Goal: Browse casually

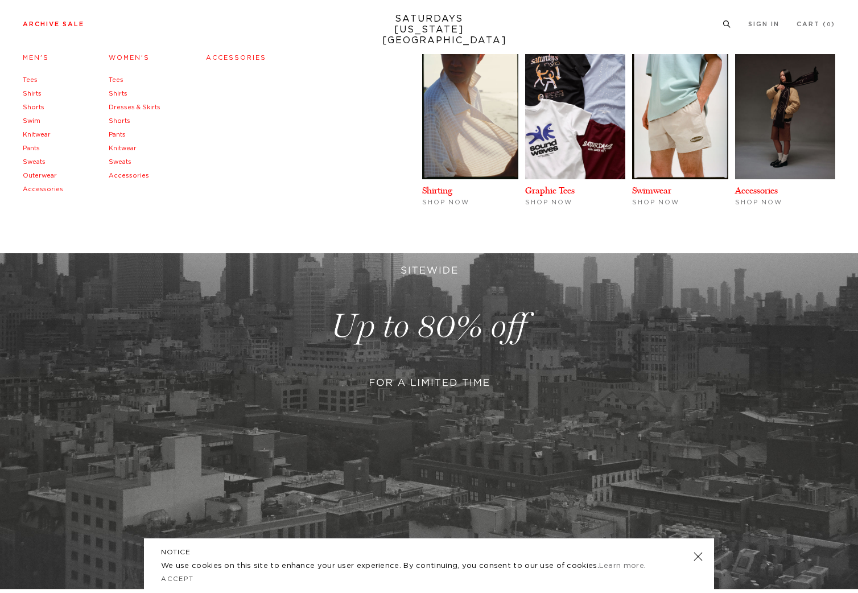
click at [38, 162] on link "Sweats" at bounding box center [34, 162] width 23 height 6
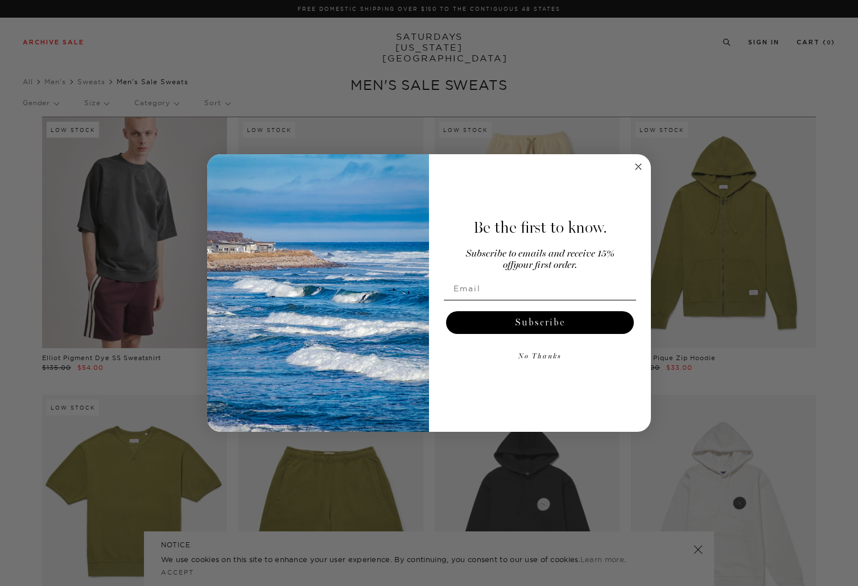
click at [640, 167] on circle "Close dialog" at bounding box center [638, 166] width 13 height 13
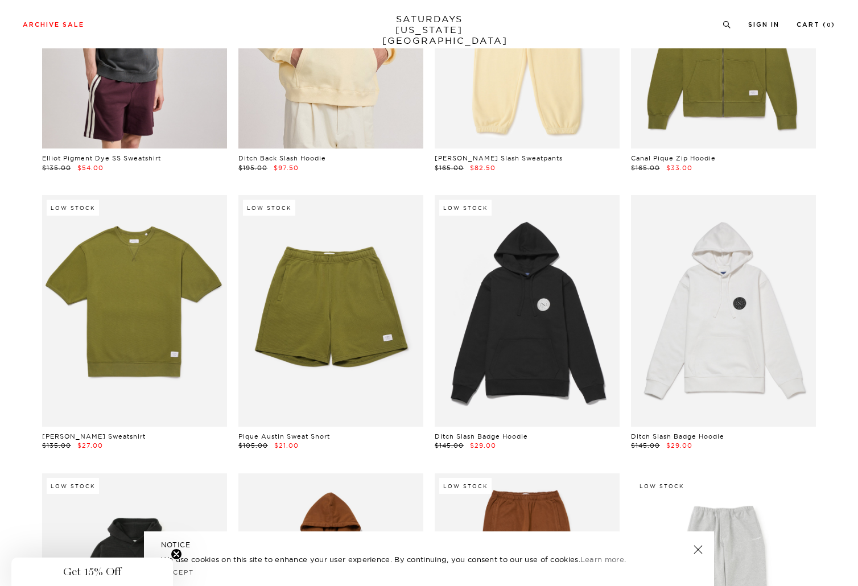
scroll to position [296, 0]
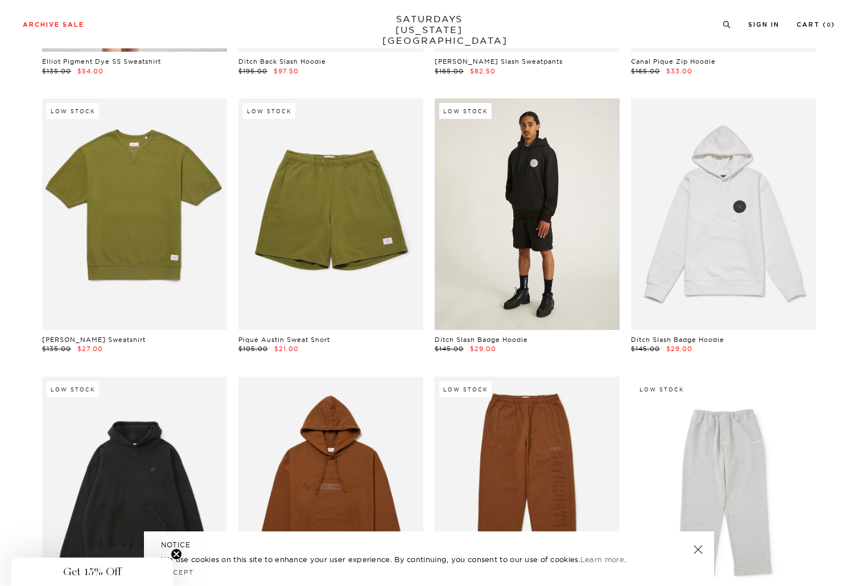
click at [532, 190] on link at bounding box center [527, 213] width 185 height 231
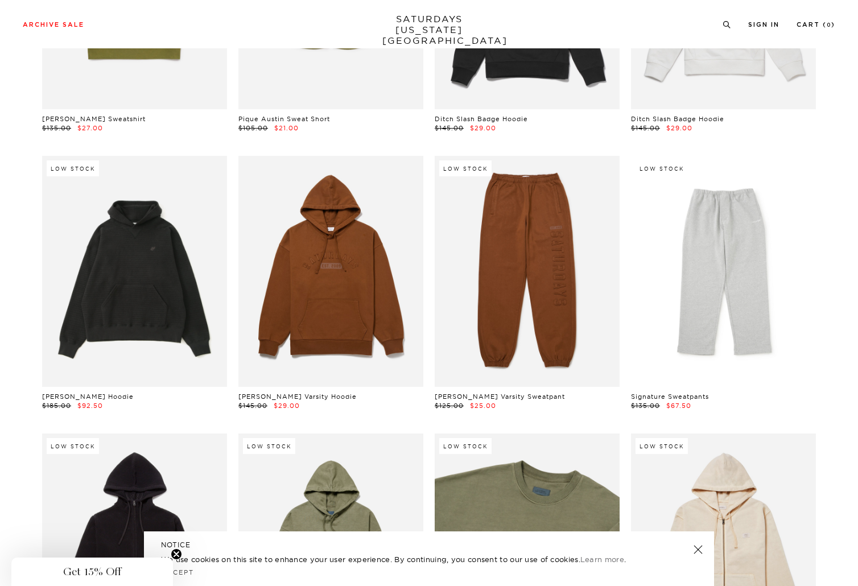
scroll to position [642, 0]
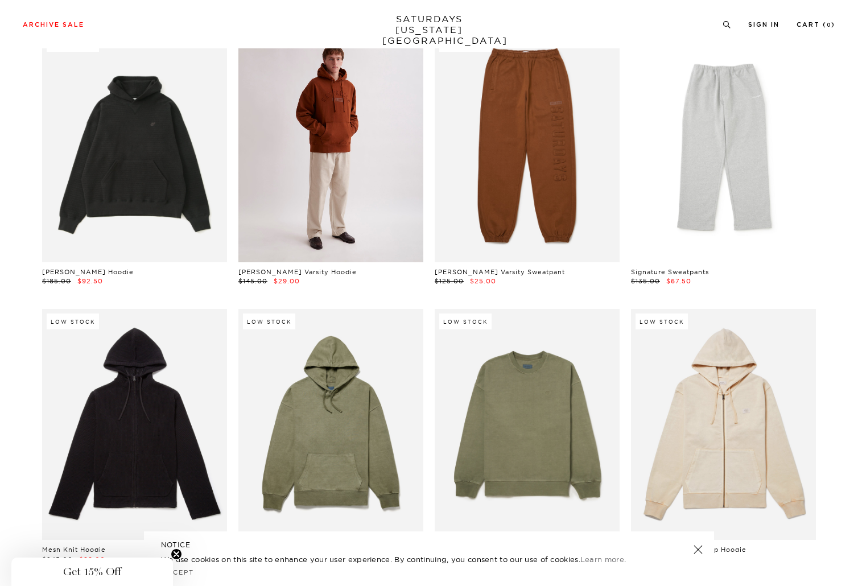
click at [330, 128] on link at bounding box center [330, 146] width 185 height 231
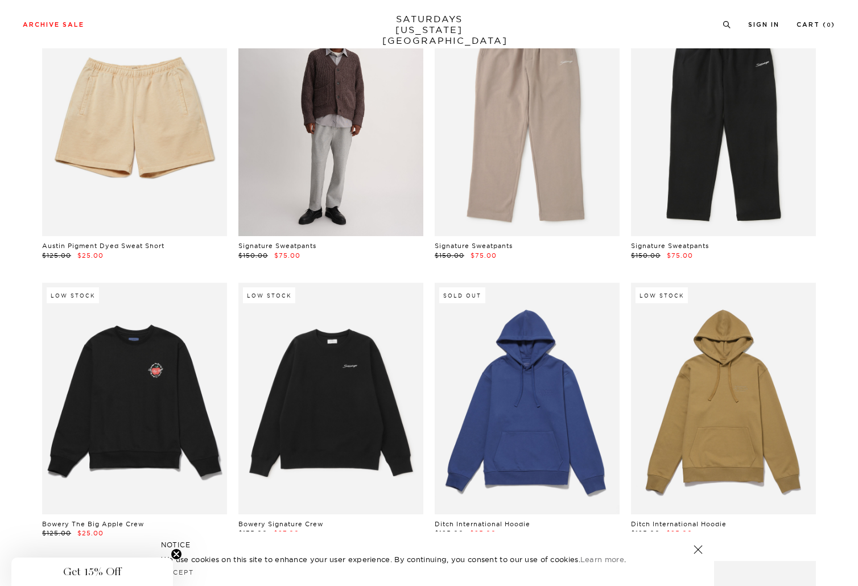
scroll to position [1307, 0]
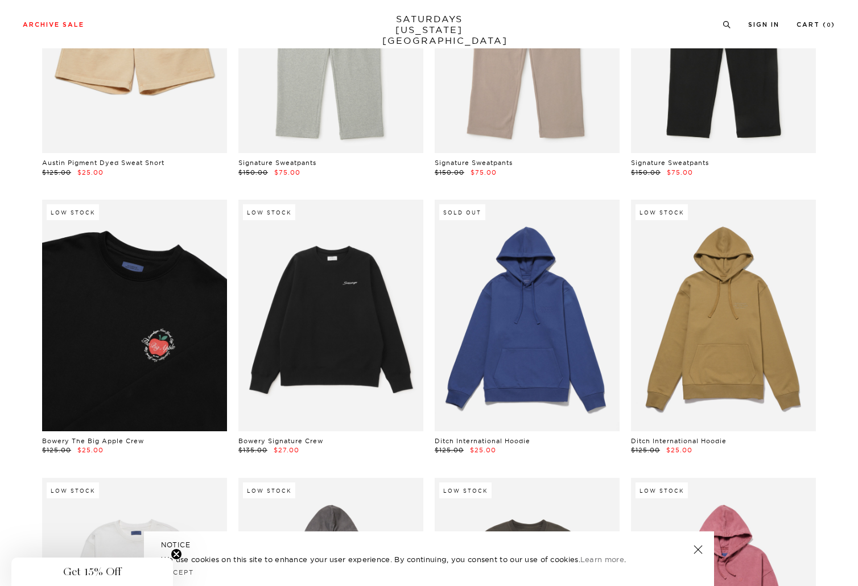
click at [154, 314] on link at bounding box center [134, 315] width 185 height 231
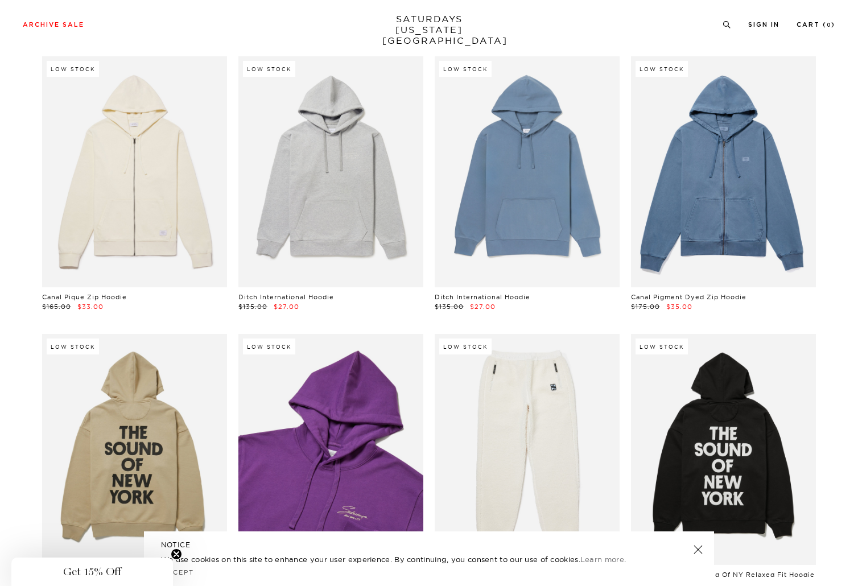
scroll to position [2100, 0]
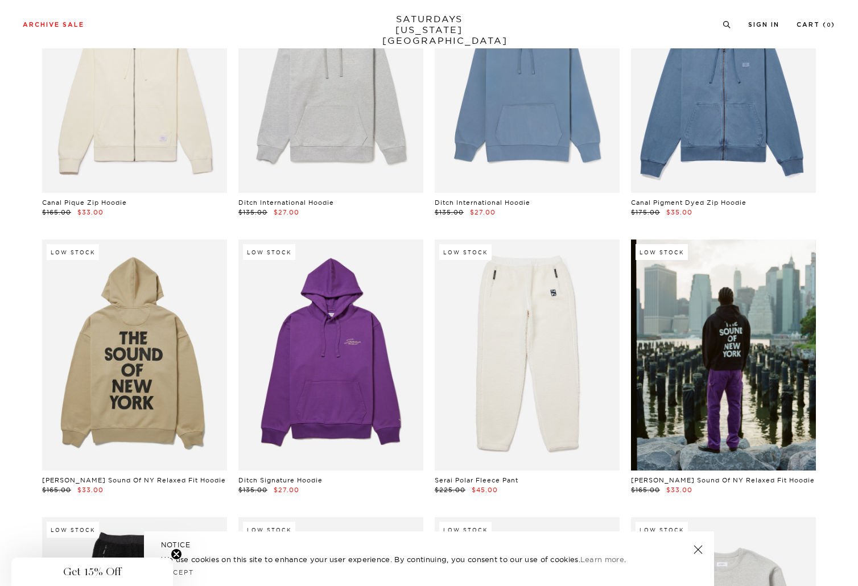
click at [727, 333] on link at bounding box center [723, 355] width 185 height 231
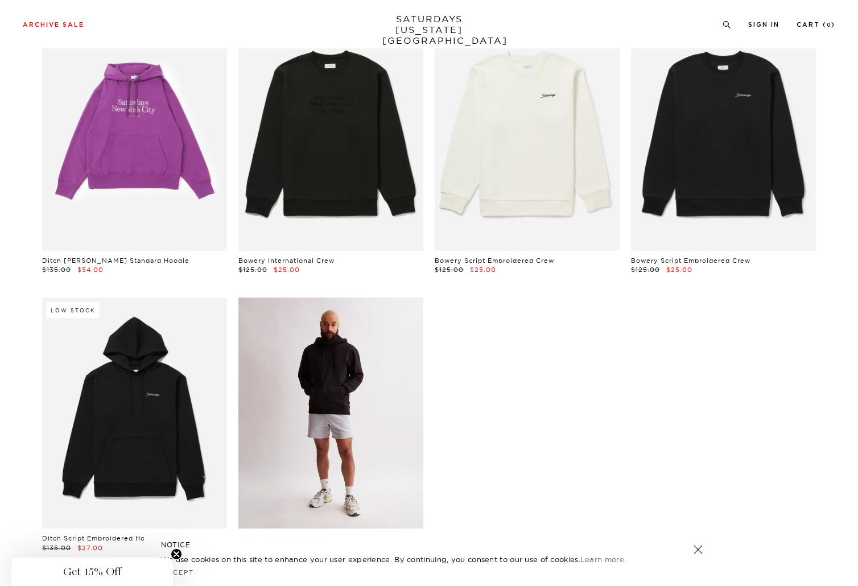
scroll to position [2961, 0]
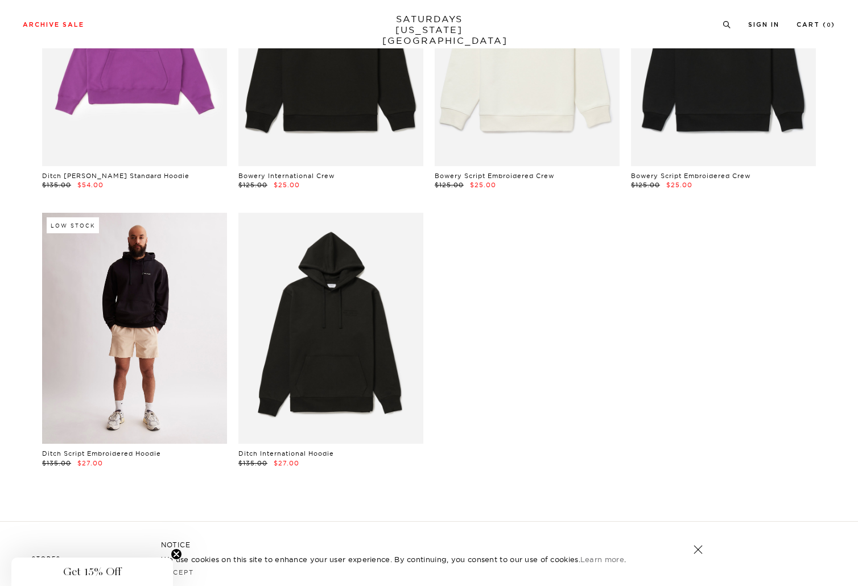
click at [164, 295] on link at bounding box center [134, 328] width 185 height 231
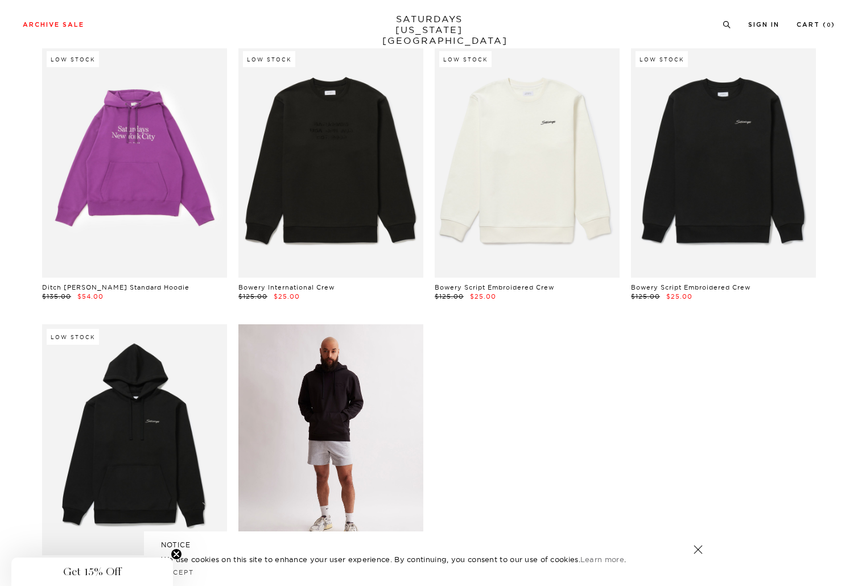
scroll to position [2780, 0]
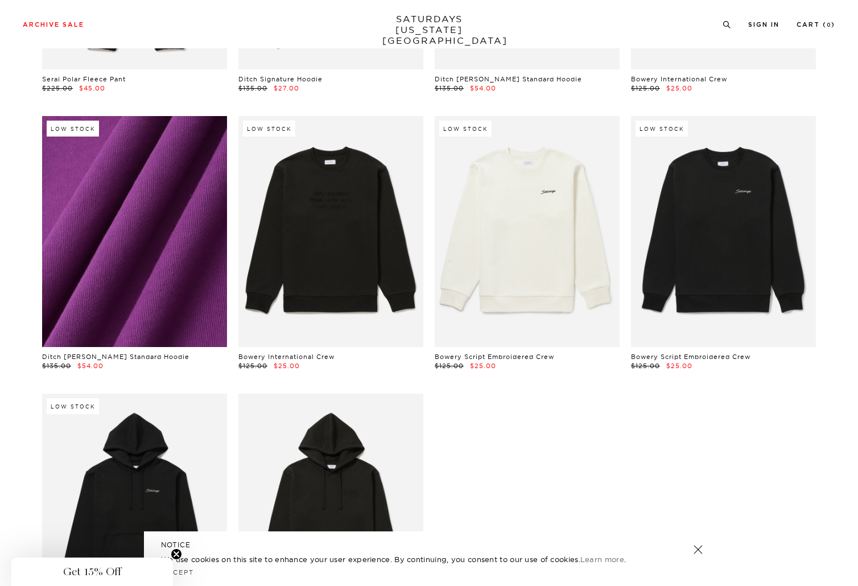
click at [178, 257] on link at bounding box center [134, 231] width 185 height 231
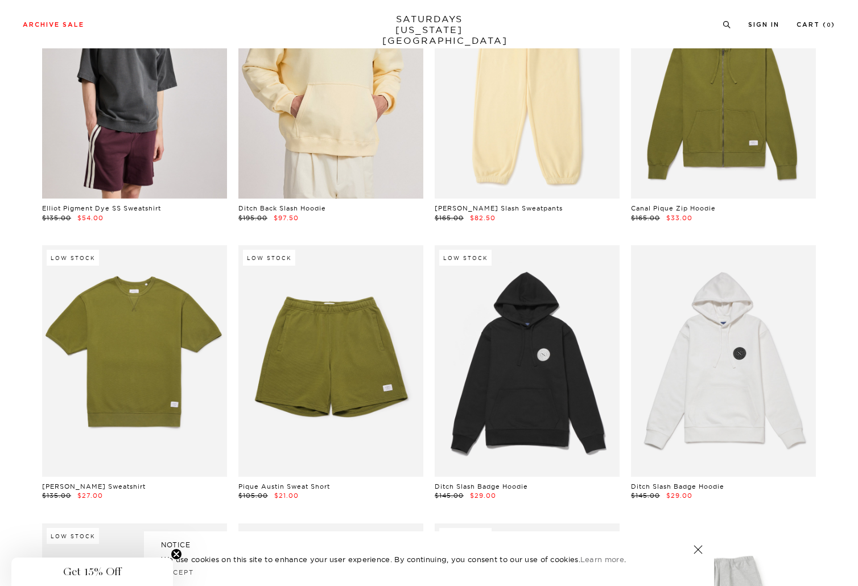
scroll to position [0, 0]
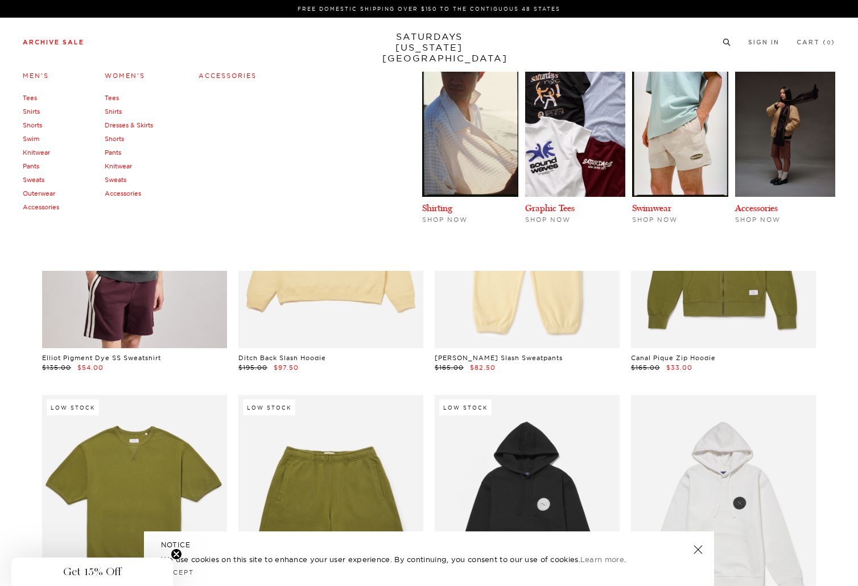
click at [40, 193] on link "Outerwear" at bounding box center [39, 194] width 32 height 8
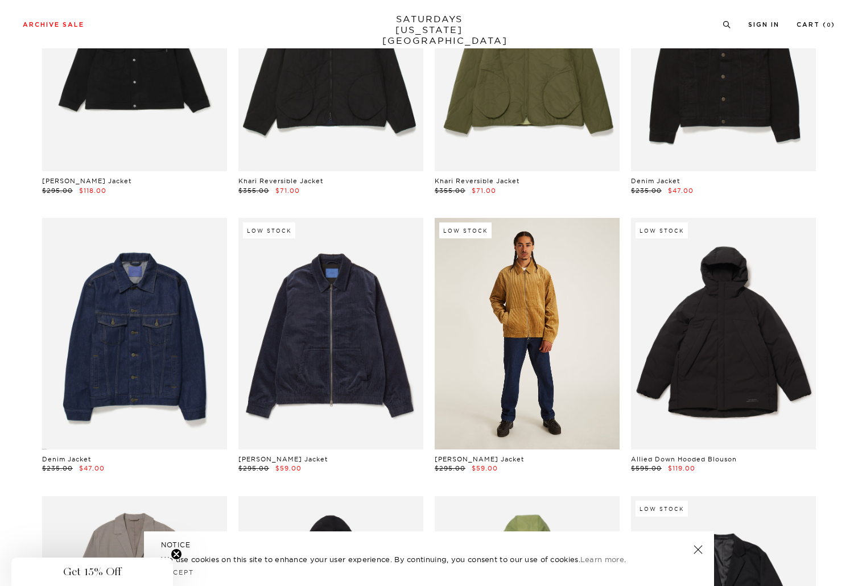
scroll to position [179, 0]
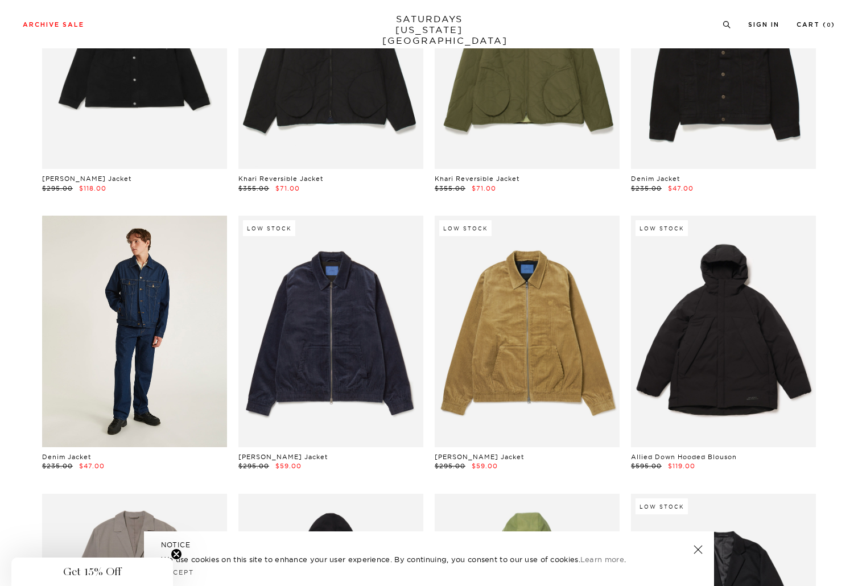
click at [156, 315] on link at bounding box center [134, 331] width 185 height 231
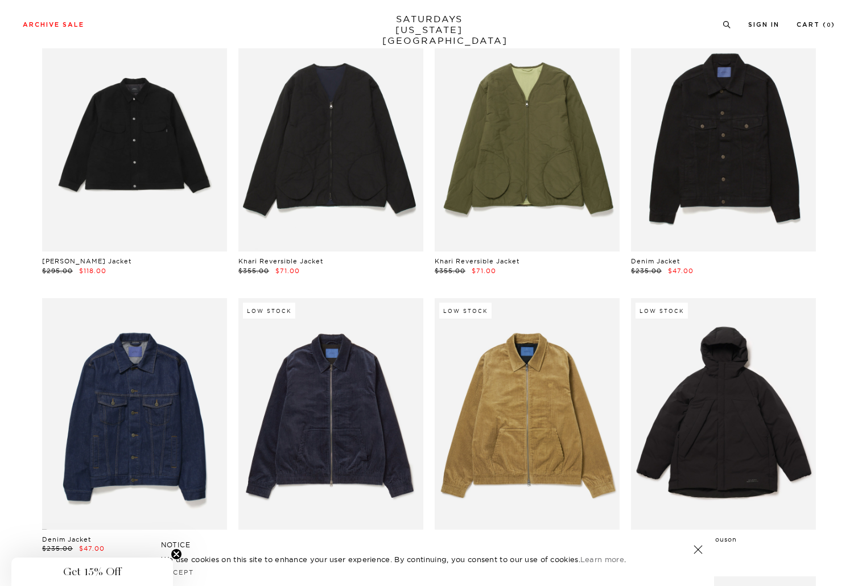
scroll to position [0, 0]
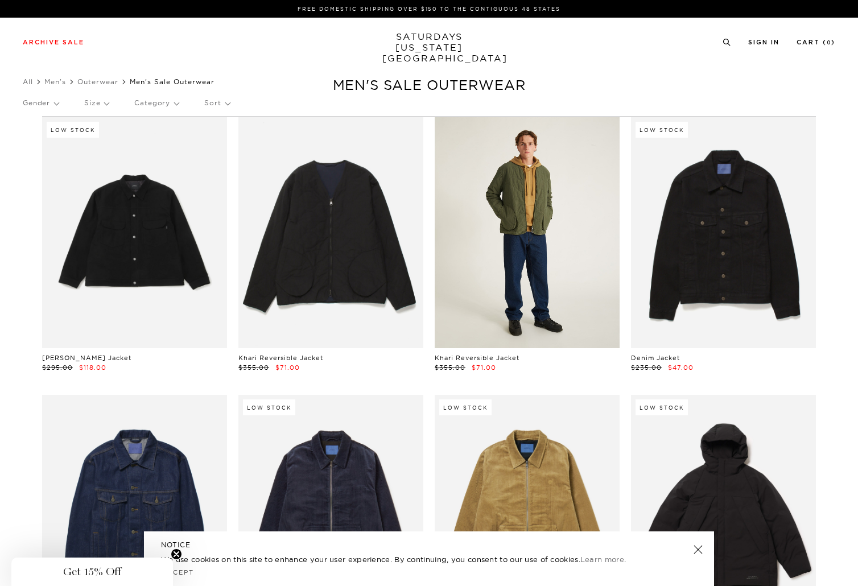
click at [545, 237] on link at bounding box center [527, 232] width 185 height 231
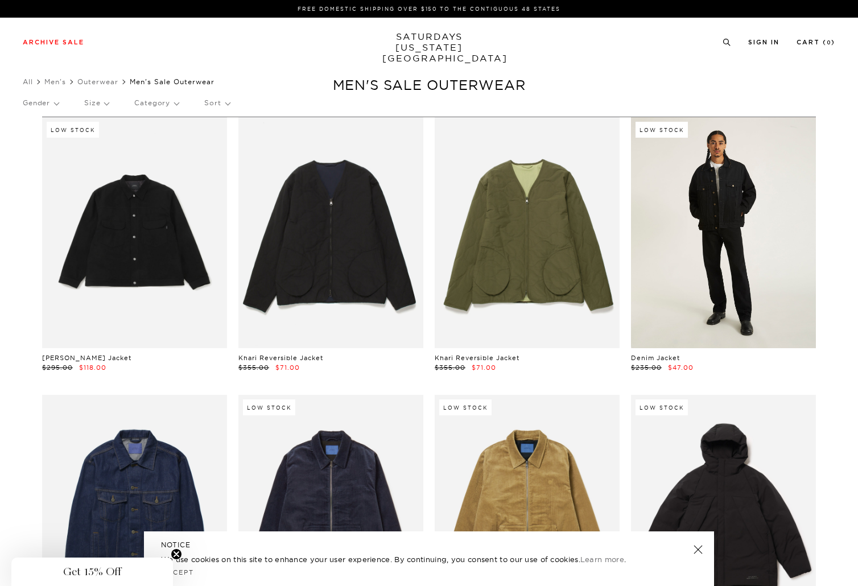
click at [718, 218] on link at bounding box center [723, 232] width 185 height 231
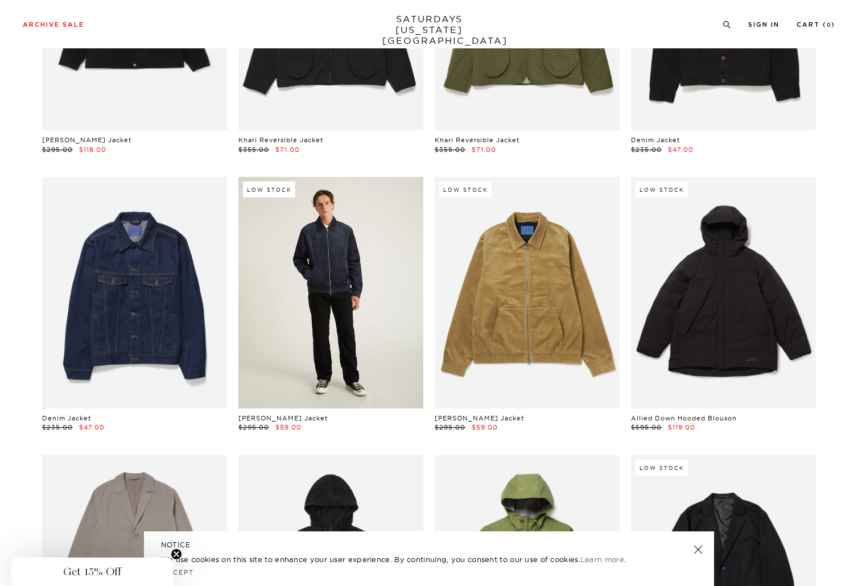
scroll to position [286, 0]
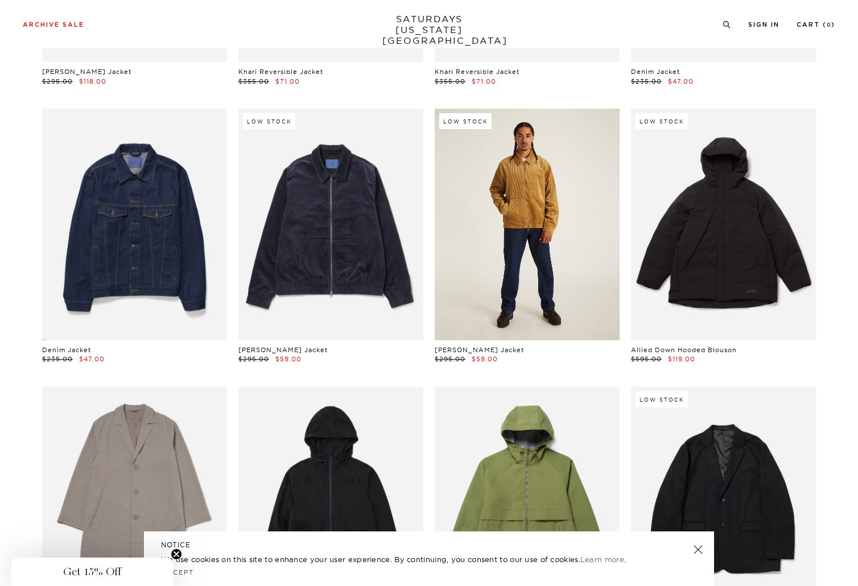
click at [512, 196] on link at bounding box center [527, 224] width 185 height 231
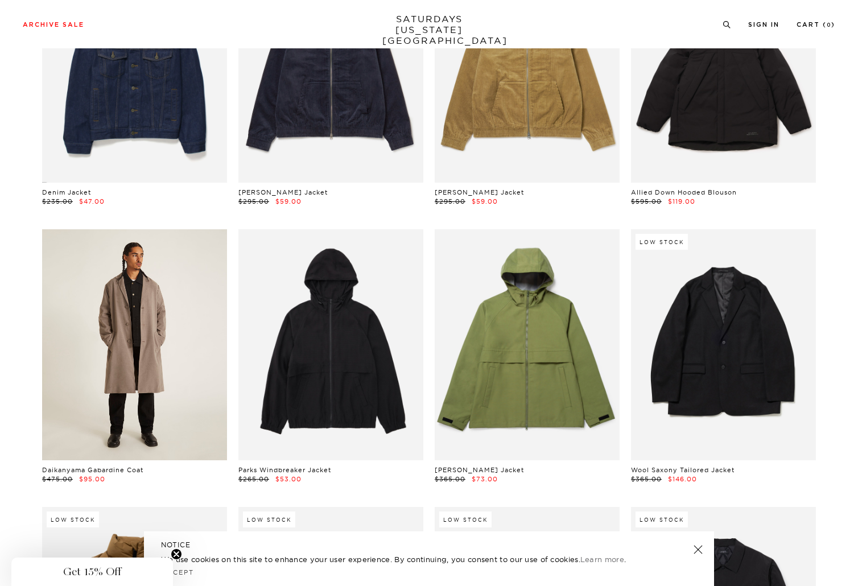
scroll to position [446, 0]
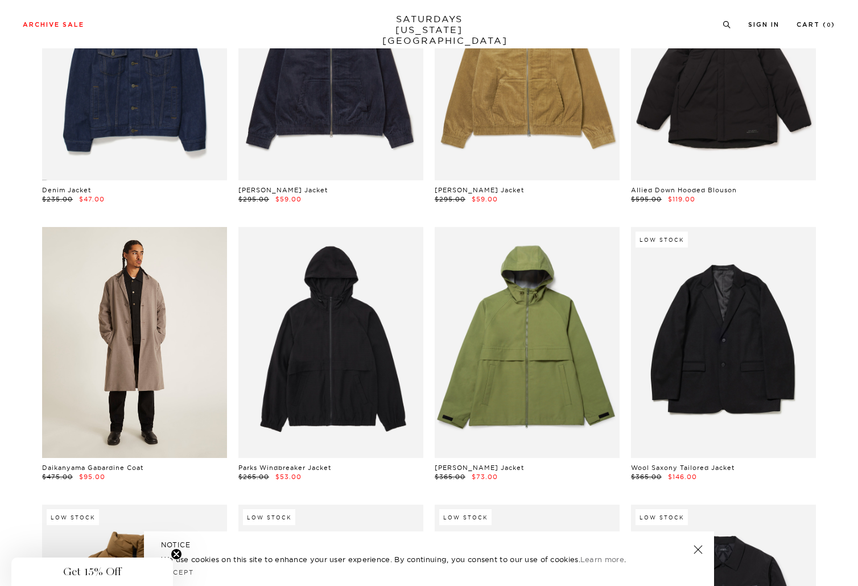
click at [137, 320] on link at bounding box center [134, 342] width 185 height 231
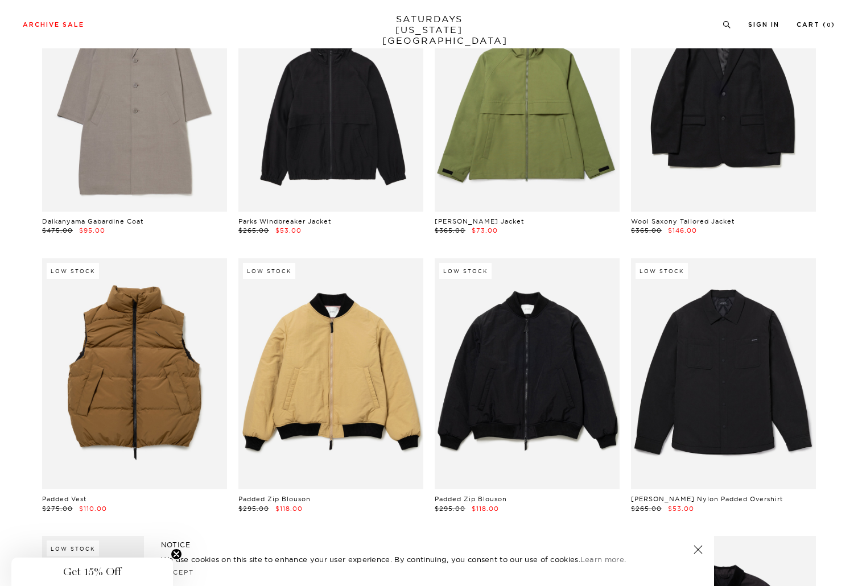
scroll to position [777, 0]
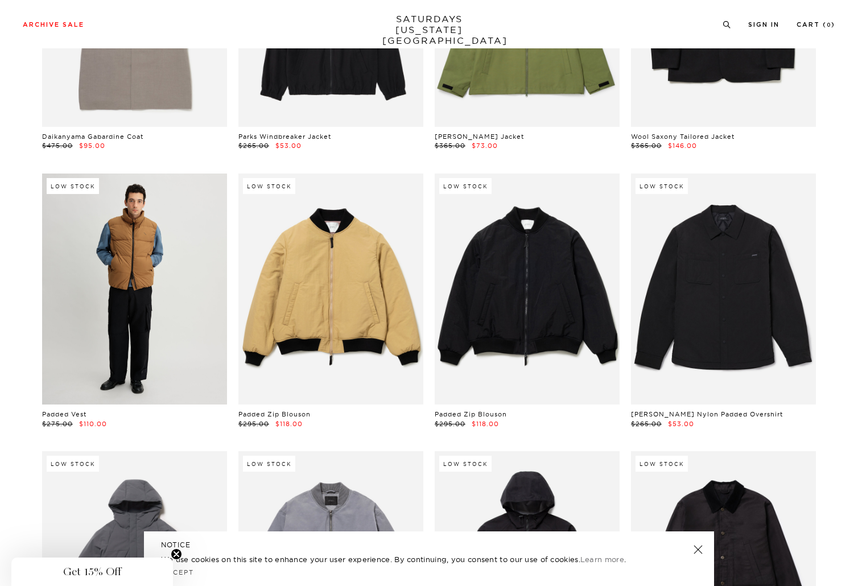
click at [132, 249] on link at bounding box center [134, 289] width 185 height 231
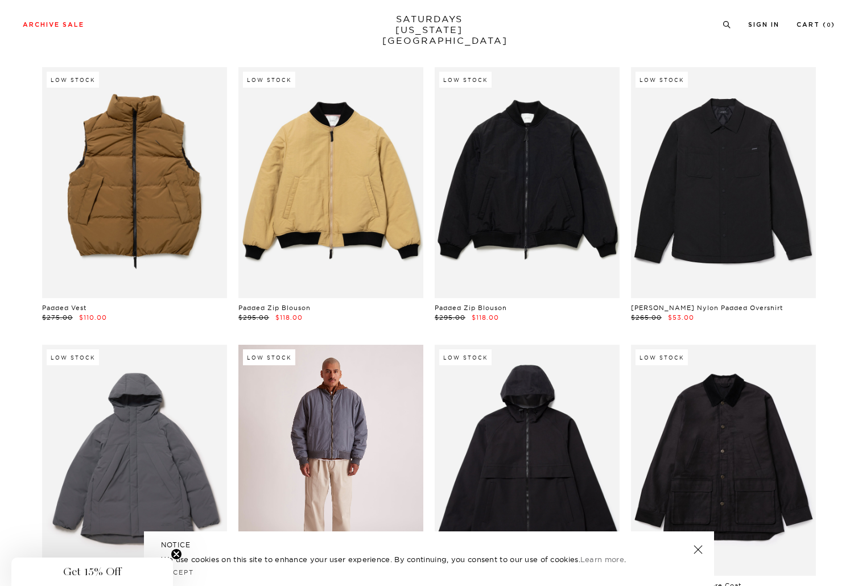
scroll to position [987, 0]
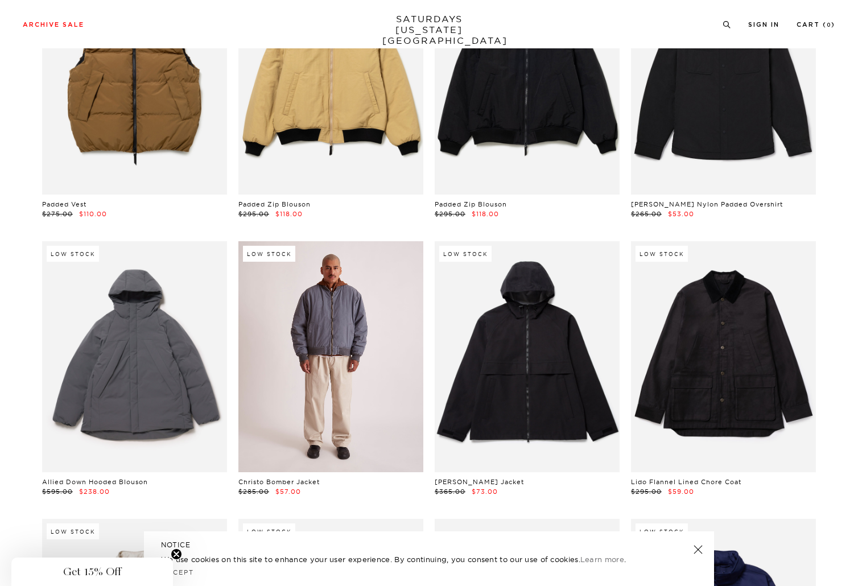
click at [336, 306] on link at bounding box center [330, 356] width 185 height 231
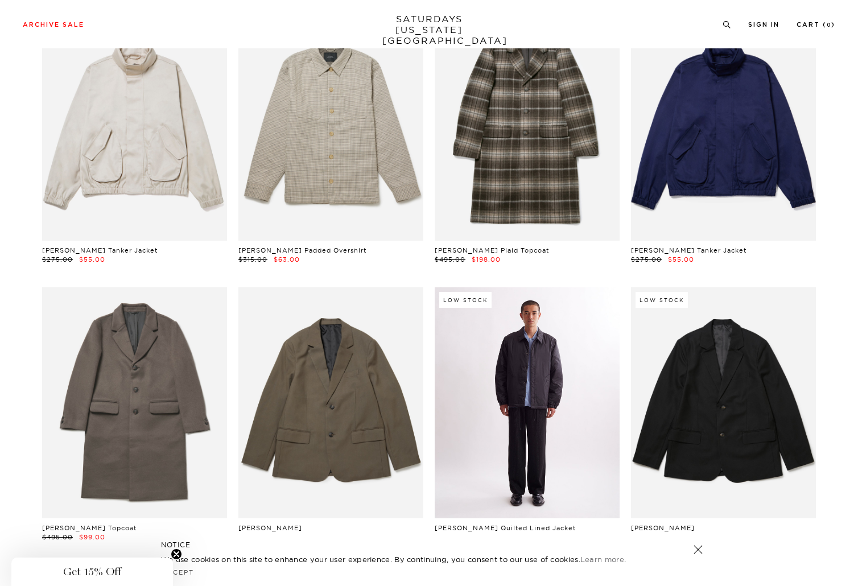
scroll to position [1552, 0]
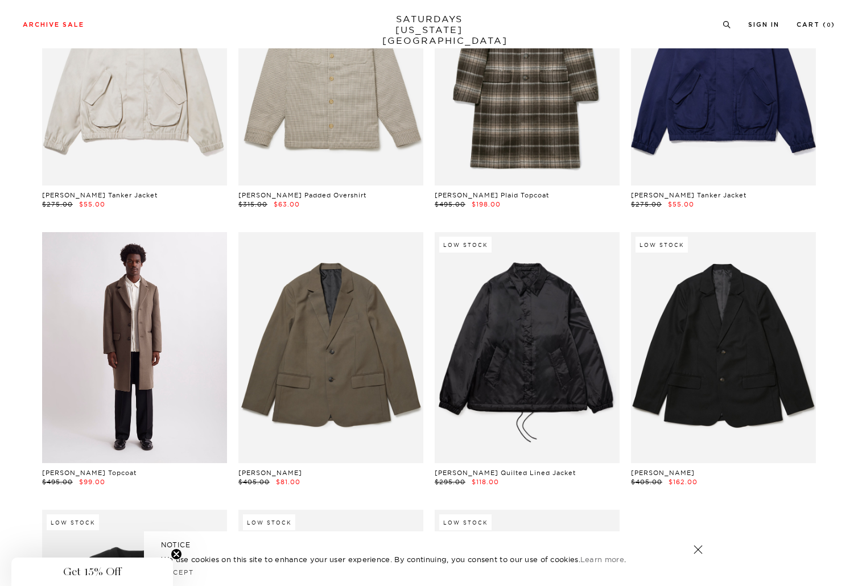
click at [143, 326] on link at bounding box center [134, 347] width 185 height 231
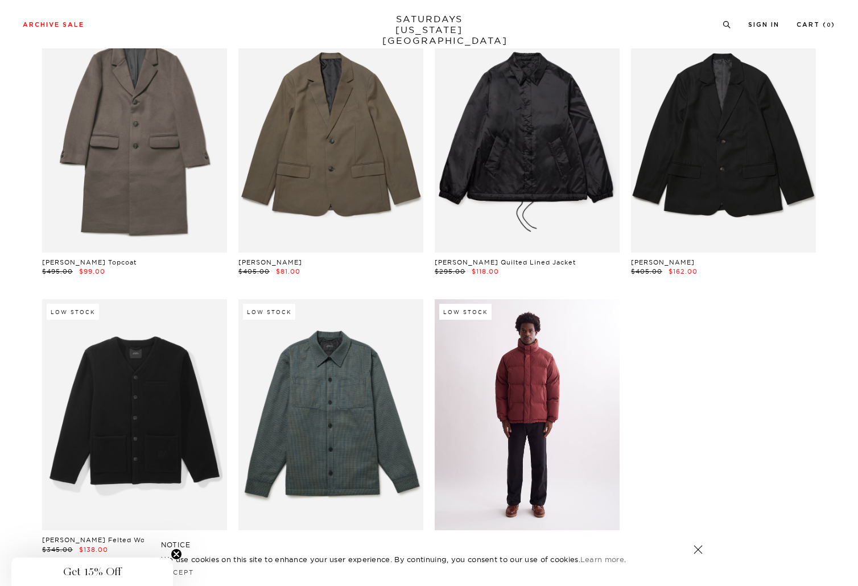
scroll to position [1884, 0]
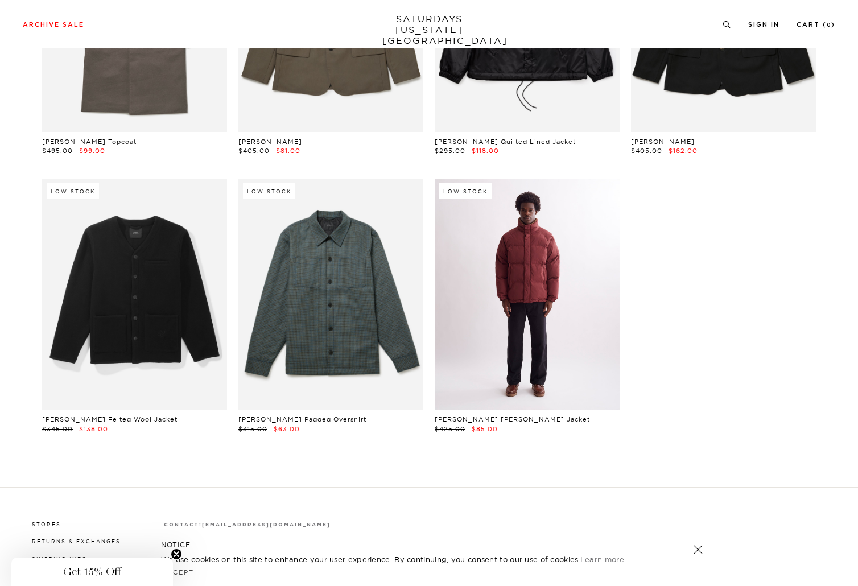
click at [533, 270] on link at bounding box center [527, 294] width 185 height 231
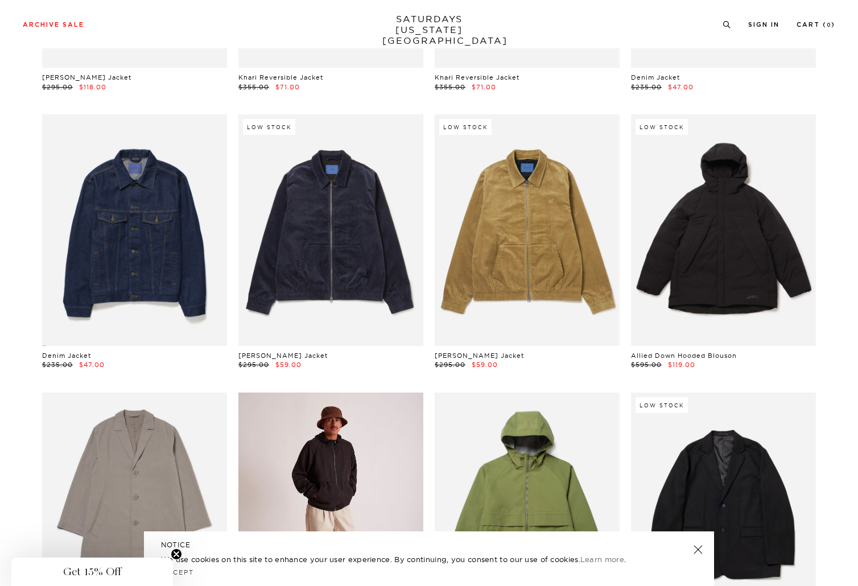
scroll to position [0, 0]
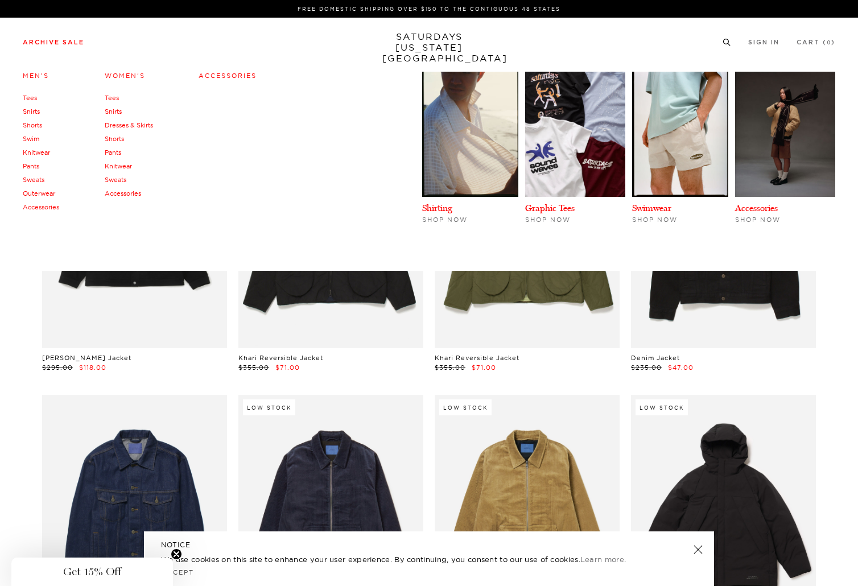
click at [40, 207] on link "Accessories" at bounding box center [41, 207] width 36 height 8
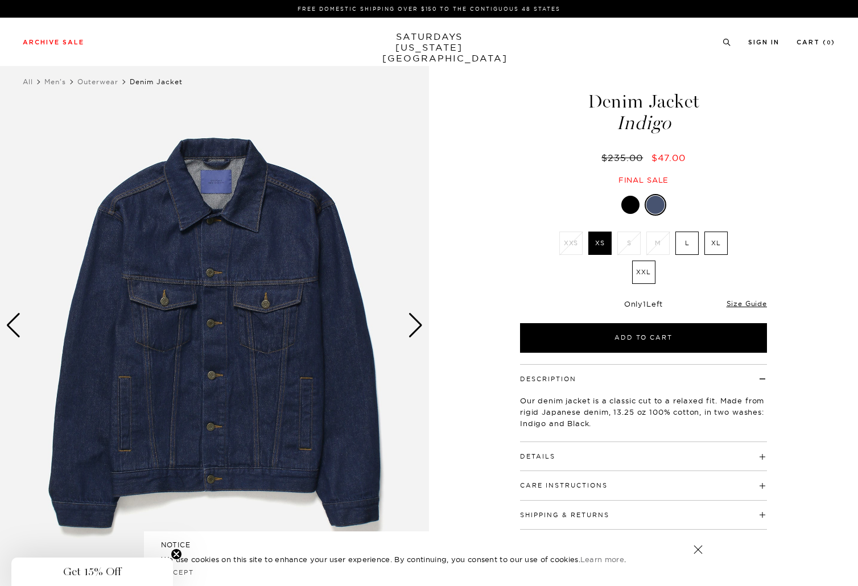
click at [420, 324] on div "Next slide" at bounding box center [415, 325] width 15 height 25
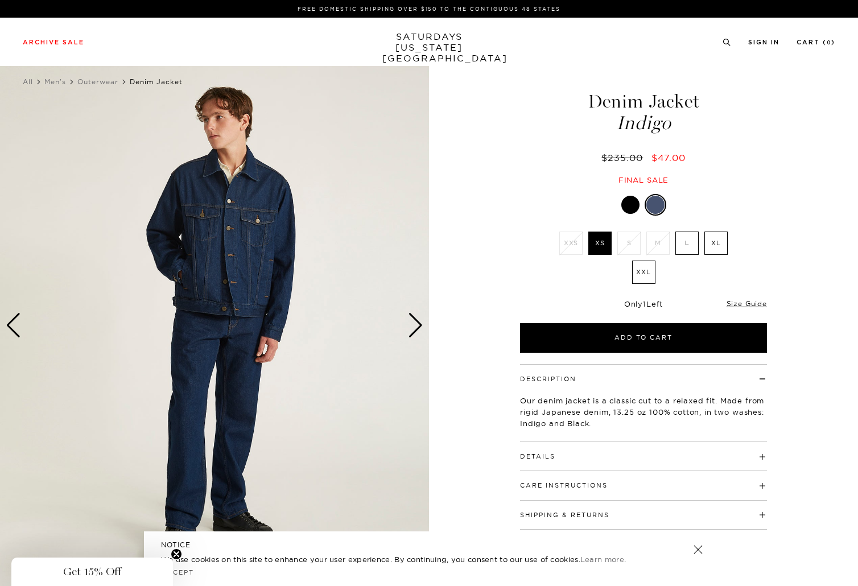
click at [421, 325] on div "Next slide" at bounding box center [415, 325] width 15 height 25
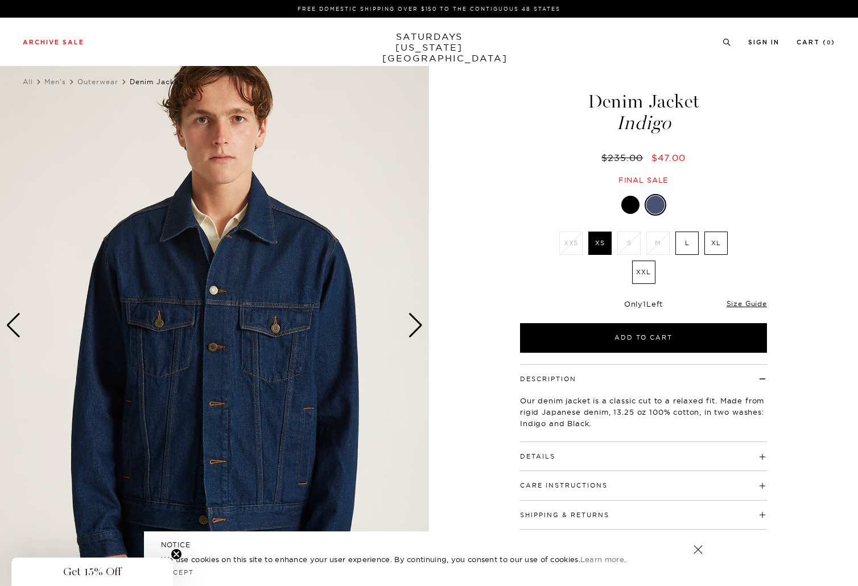
click at [421, 325] on div "Next slide" at bounding box center [415, 325] width 15 height 25
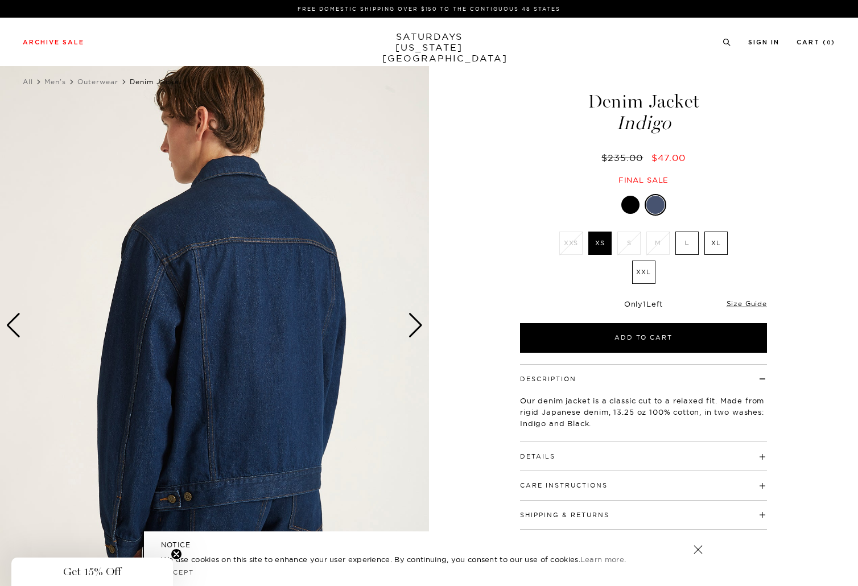
click at [421, 325] on div "Next slide" at bounding box center [415, 325] width 15 height 25
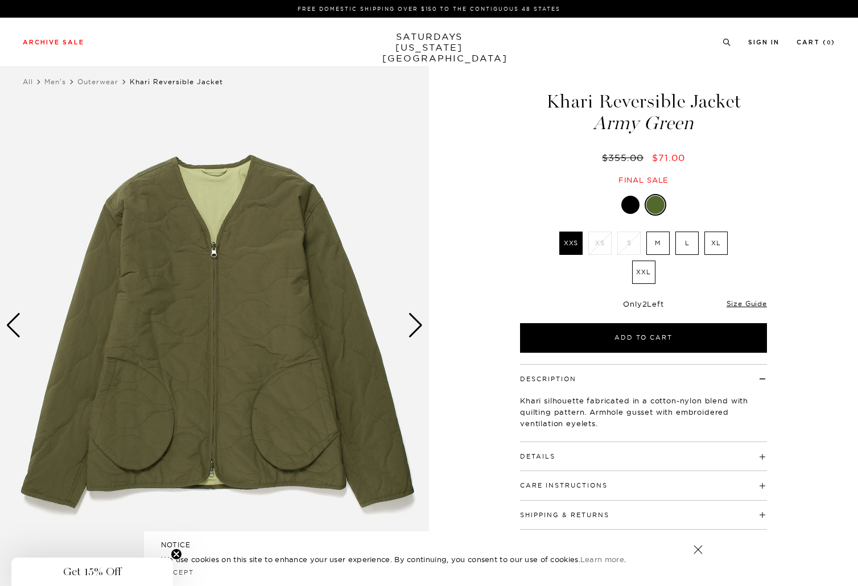
click at [419, 324] on div "Next slide" at bounding box center [415, 325] width 15 height 25
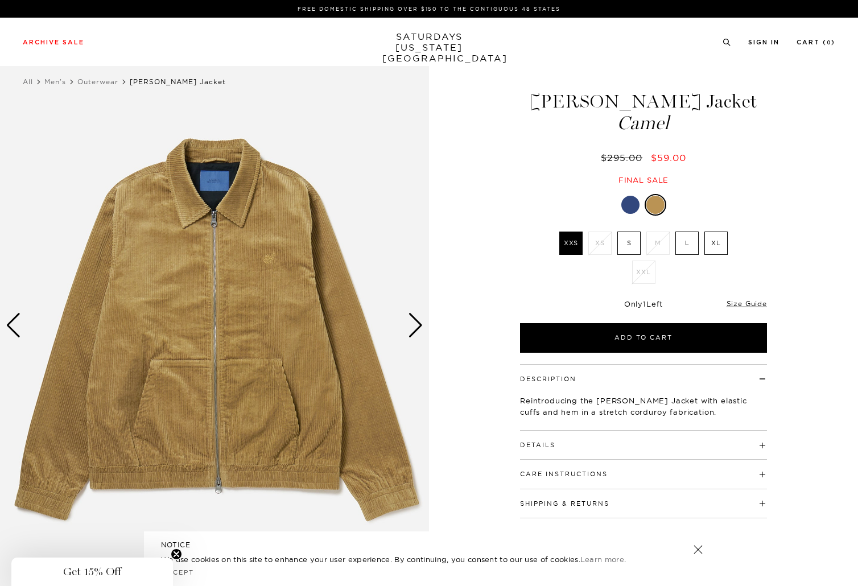
click at [416, 324] on div "Next slide" at bounding box center [415, 325] width 15 height 25
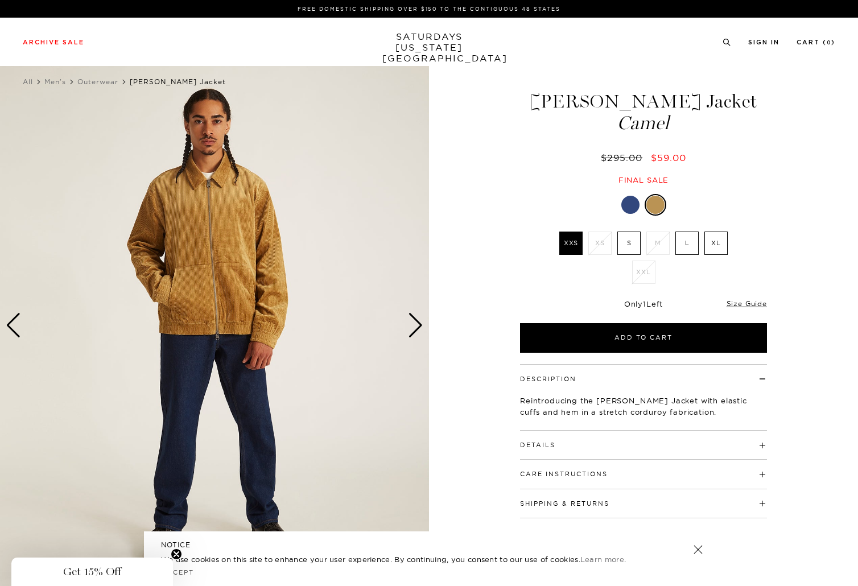
click at [416, 324] on div "Next slide" at bounding box center [415, 325] width 15 height 25
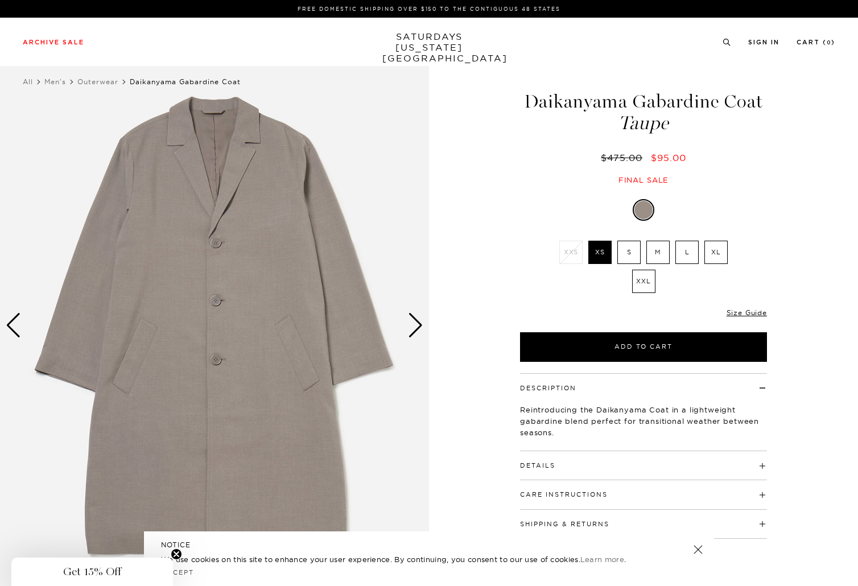
click at [418, 320] on div "Next slide" at bounding box center [415, 325] width 15 height 25
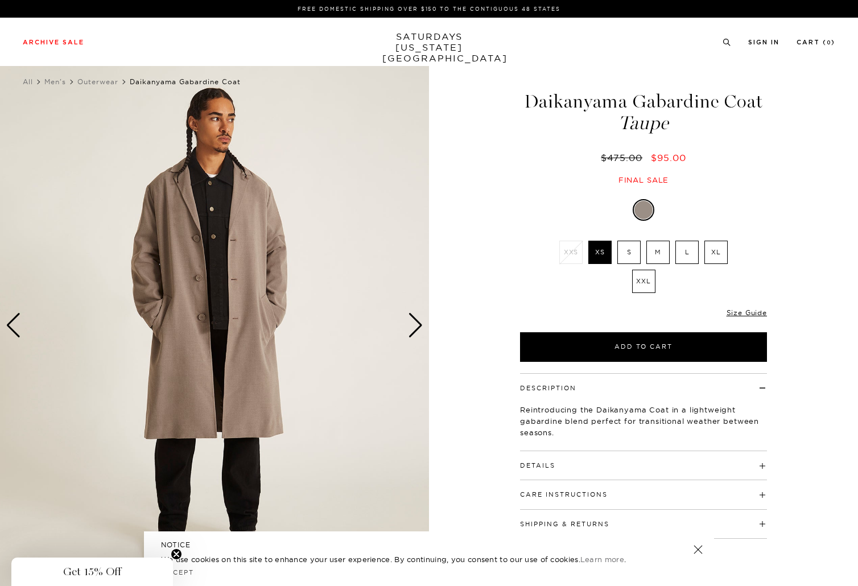
click at [418, 320] on div "Next slide" at bounding box center [415, 325] width 15 height 25
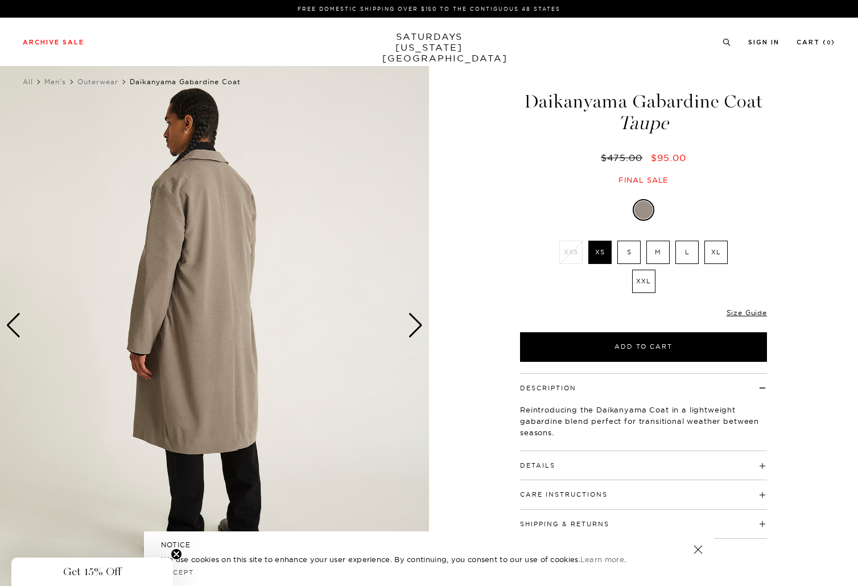
click at [418, 320] on div "Next slide" at bounding box center [415, 325] width 15 height 25
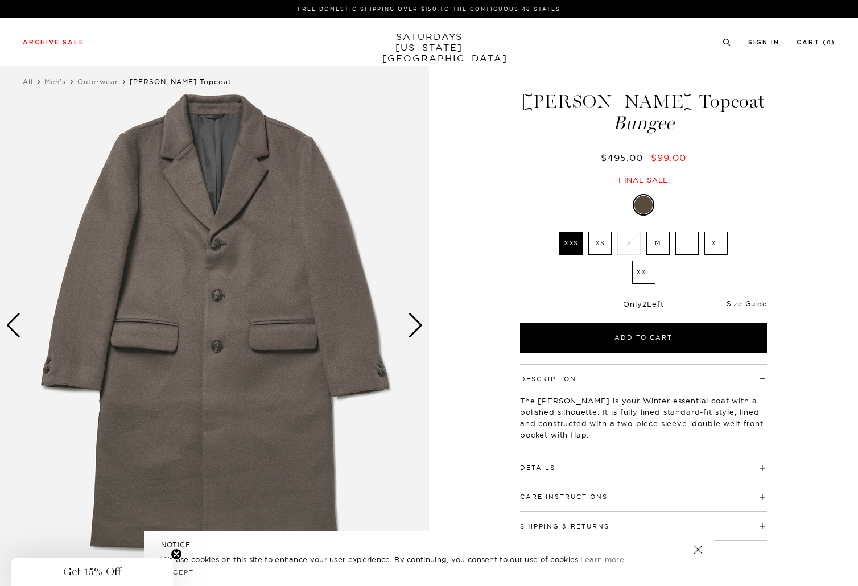
click at [414, 326] on div "Next slide" at bounding box center [415, 325] width 15 height 25
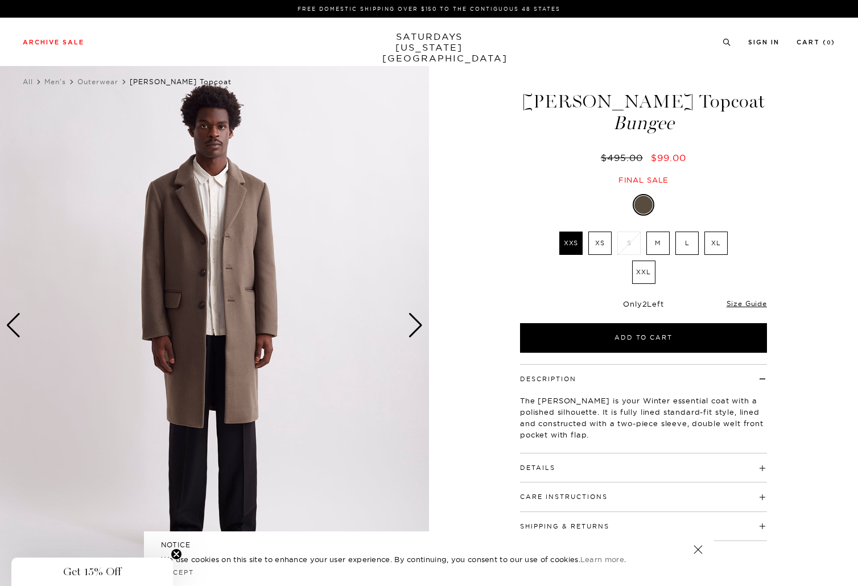
click at [414, 326] on div "Next slide" at bounding box center [415, 325] width 15 height 25
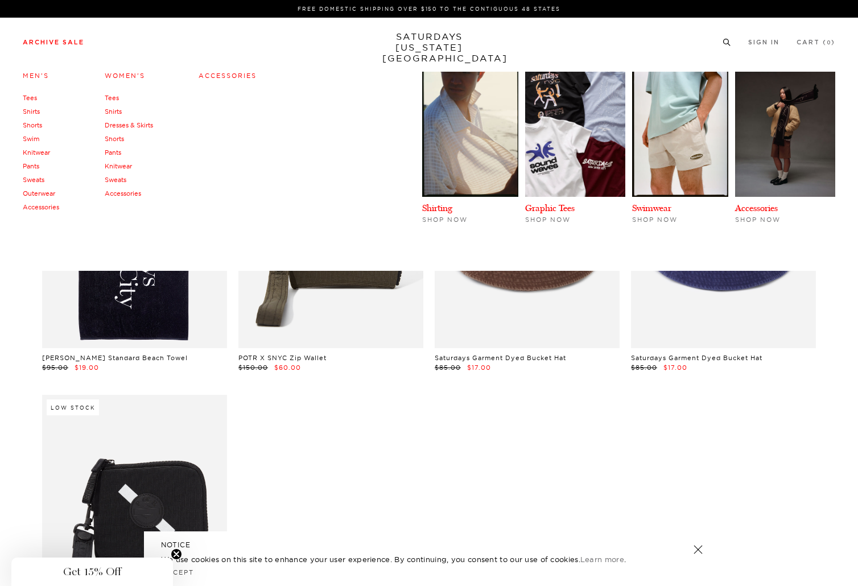
click at [32, 166] on link "Pants" at bounding box center [31, 166] width 17 height 8
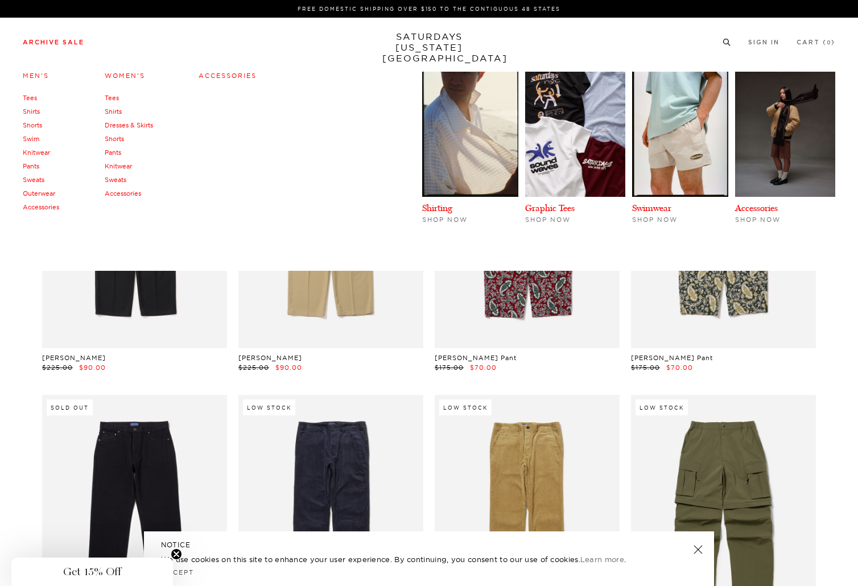
click at [38, 179] on link "Sweats" at bounding box center [34, 180] width 22 height 8
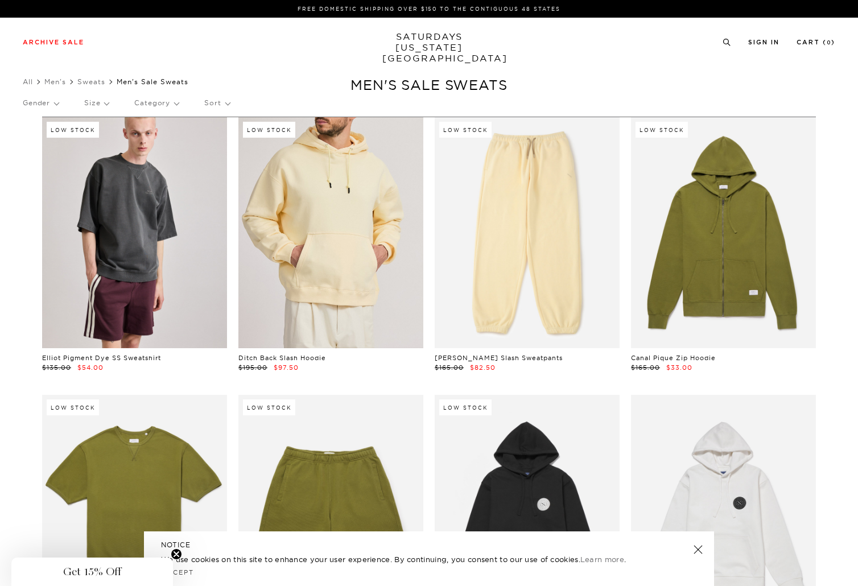
click at [327, 200] on link at bounding box center [330, 232] width 185 height 231
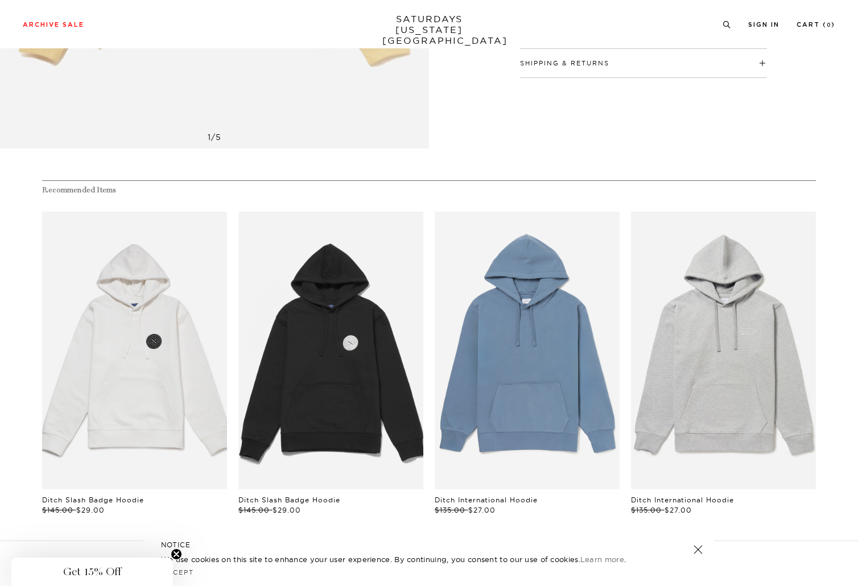
scroll to position [591, 0]
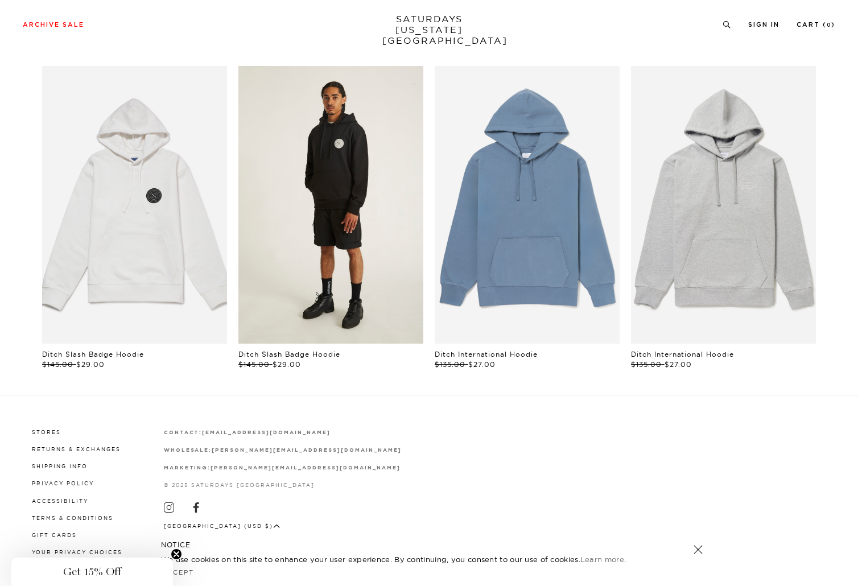
click at [322, 196] on link "files/U32428HD02-BLACK_04.jpg" at bounding box center [330, 205] width 185 height 278
